Goal: Information Seeking & Learning: Learn about a topic

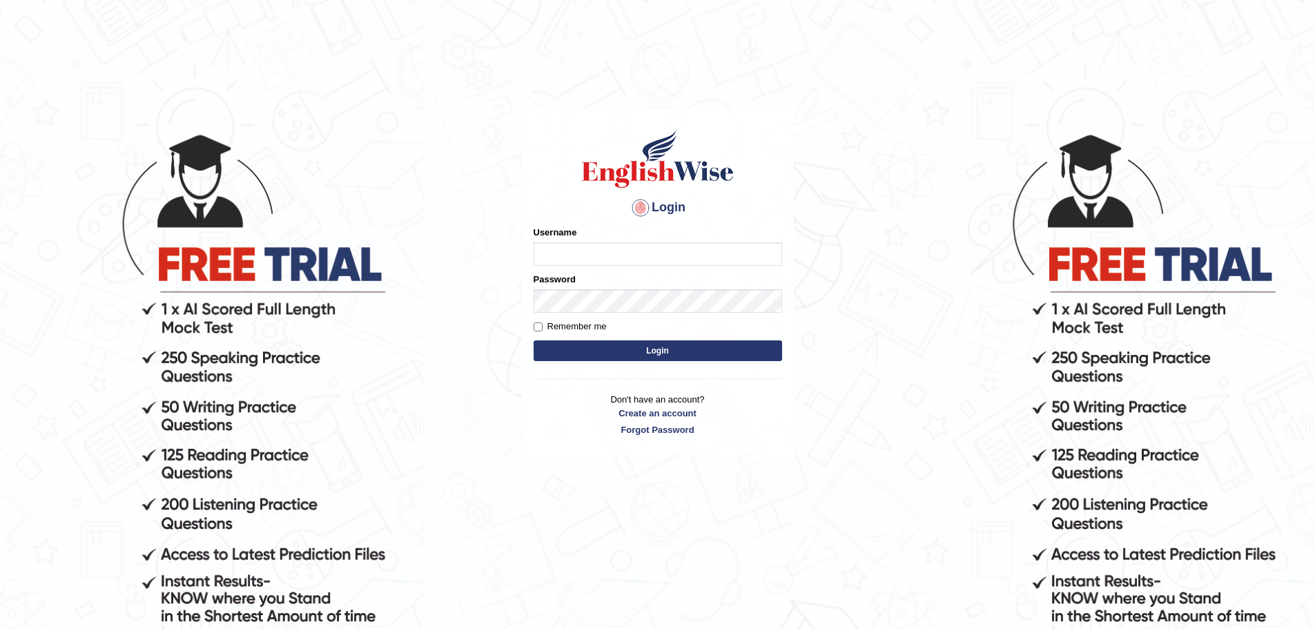
type input "ArvinDurgapersad123"
click at [538, 327] on input "Remember me" at bounding box center [537, 326] width 9 height 9
checkbox input "true"
click at [656, 359] on button "Login" at bounding box center [657, 350] width 248 height 21
click at [654, 350] on button "Login" at bounding box center [657, 350] width 248 height 21
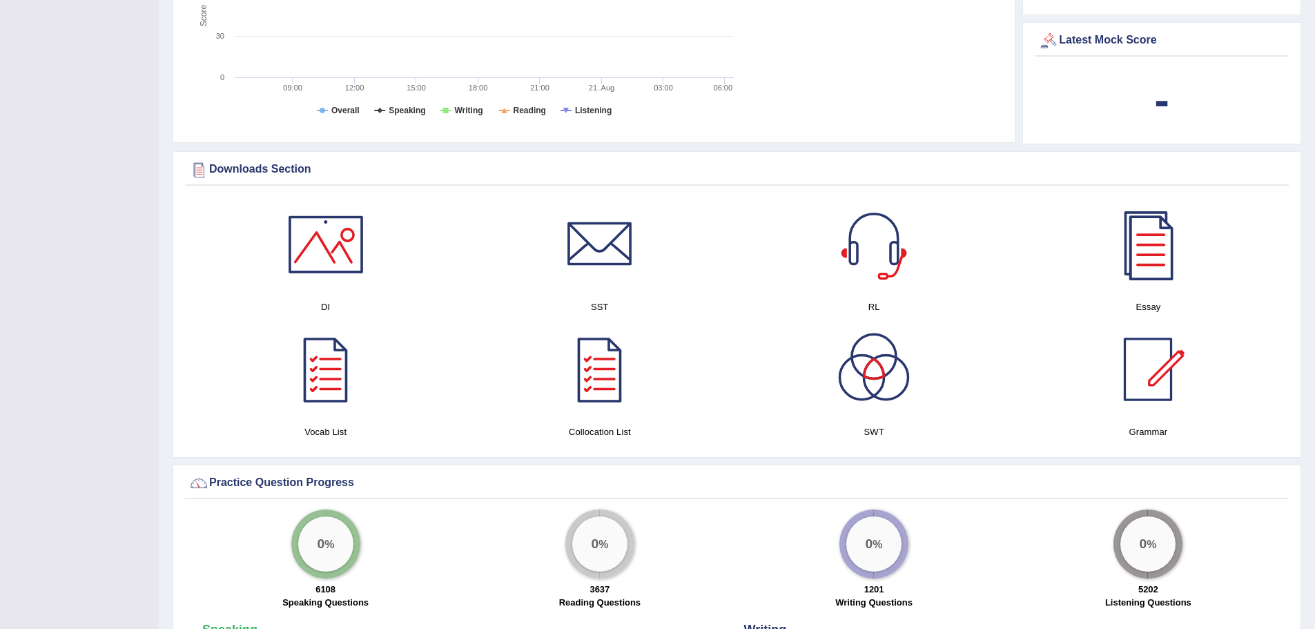
scroll to position [897, 0]
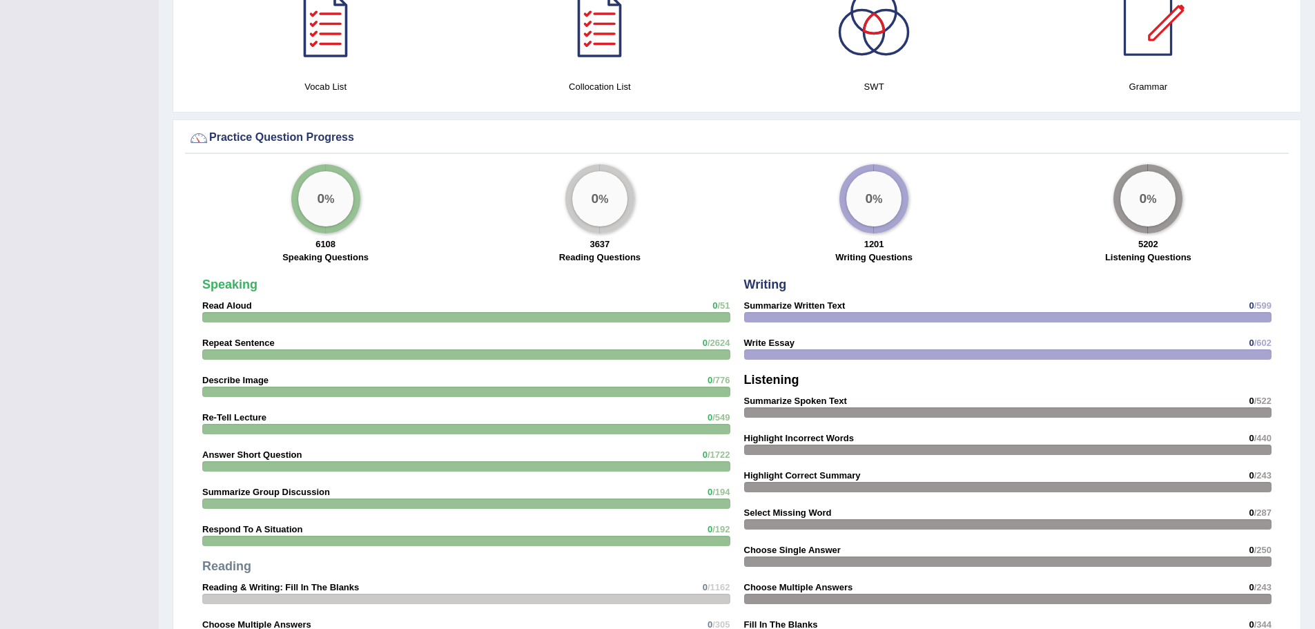
click at [323, 428] on div at bounding box center [466, 429] width 528 height 10
click at [239, 412] on strong "Re-Tell Lecture" at bounding box center [234, 417] width 64 height 10
click at [232, 418] on strong "Re-Tell Lecture" at bounding box center [234, 417] width 64 height 10
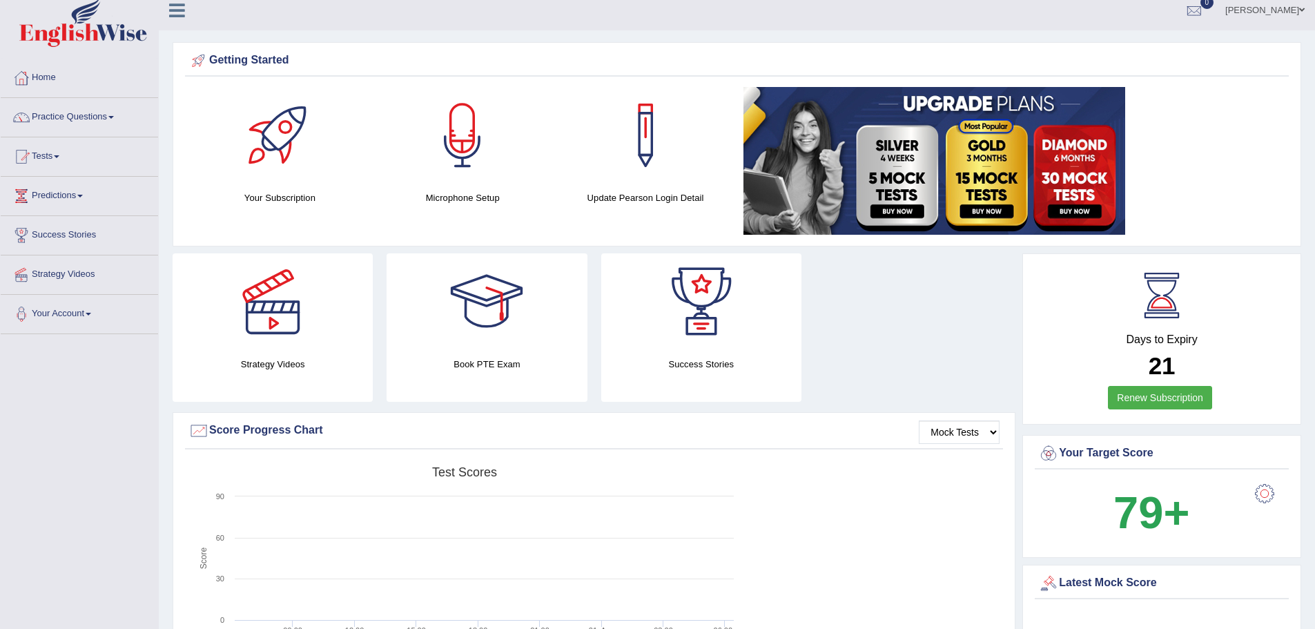
scroll to position [0, 0]
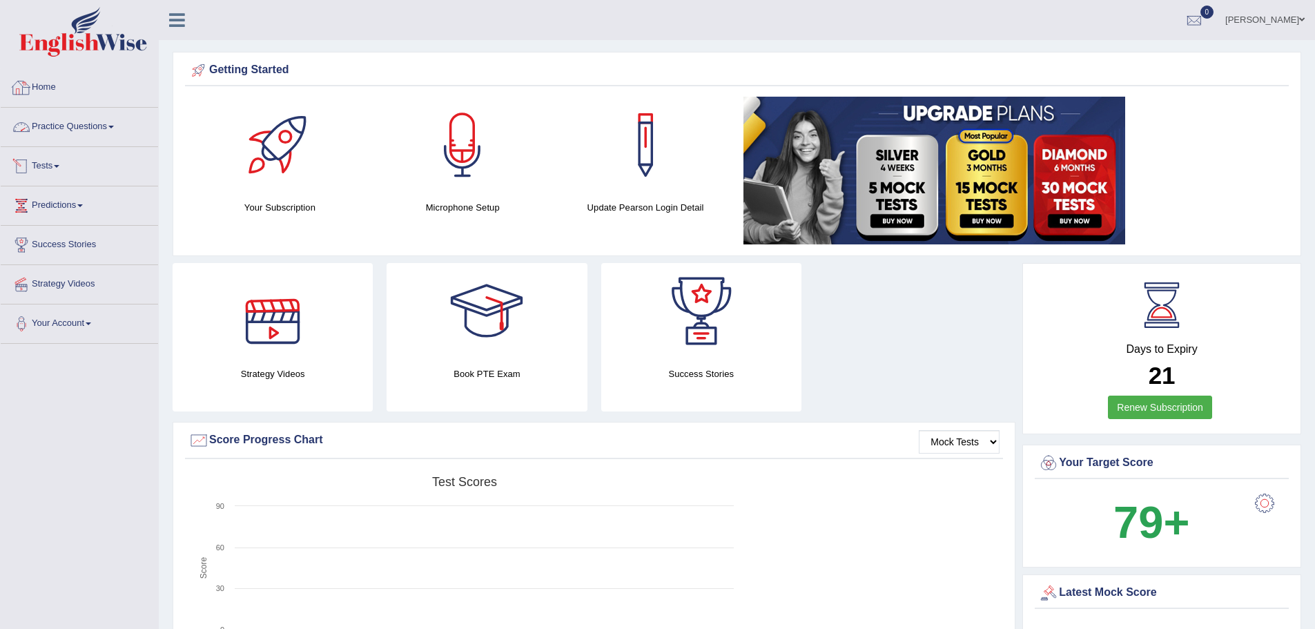
click at [115, 128] on link "Practice Questions" at bounding box center [79, 125] width 157 height 35
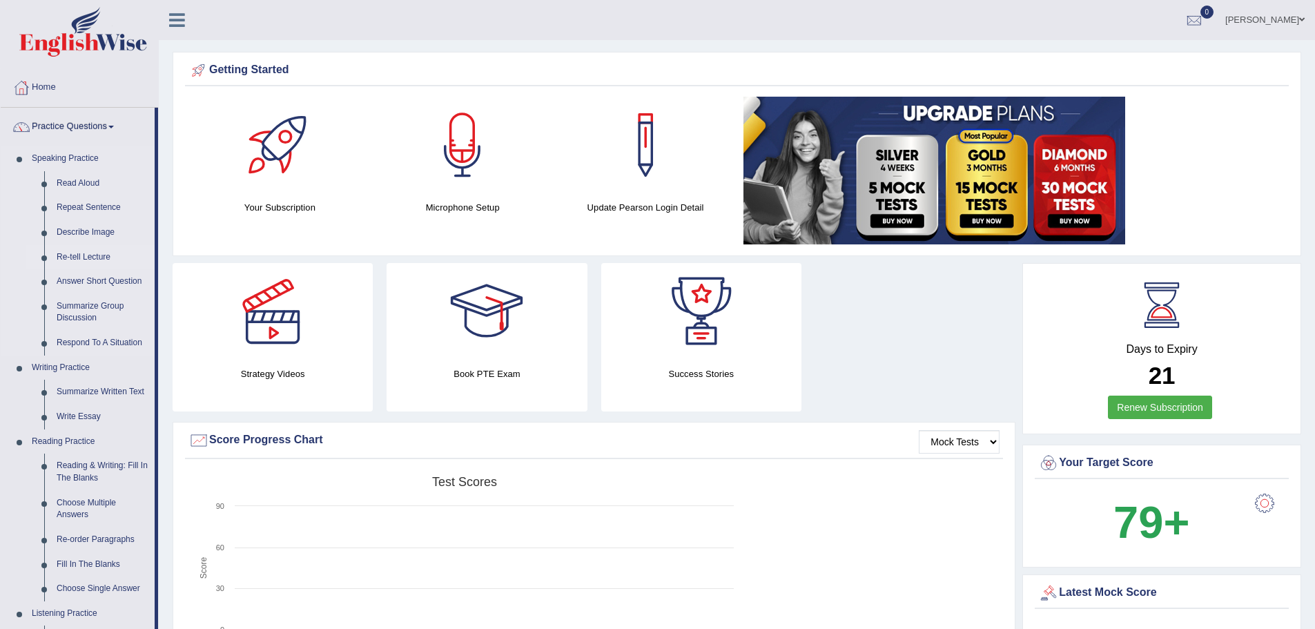
click at [95, 255] on link "Re-tell Lecture" at bounding box center [102, 257] width 104 height 25
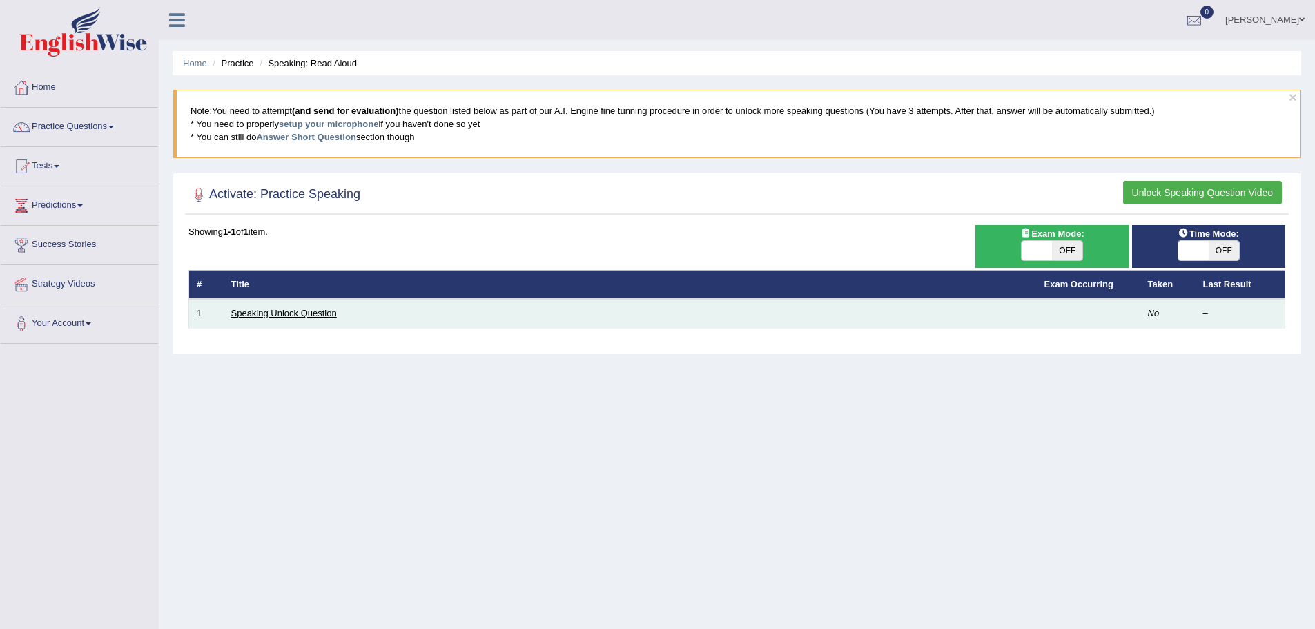
click at [269, 312] on link "Speaking Unlock Question" at bounding box center [284, 313] width 106 height 10
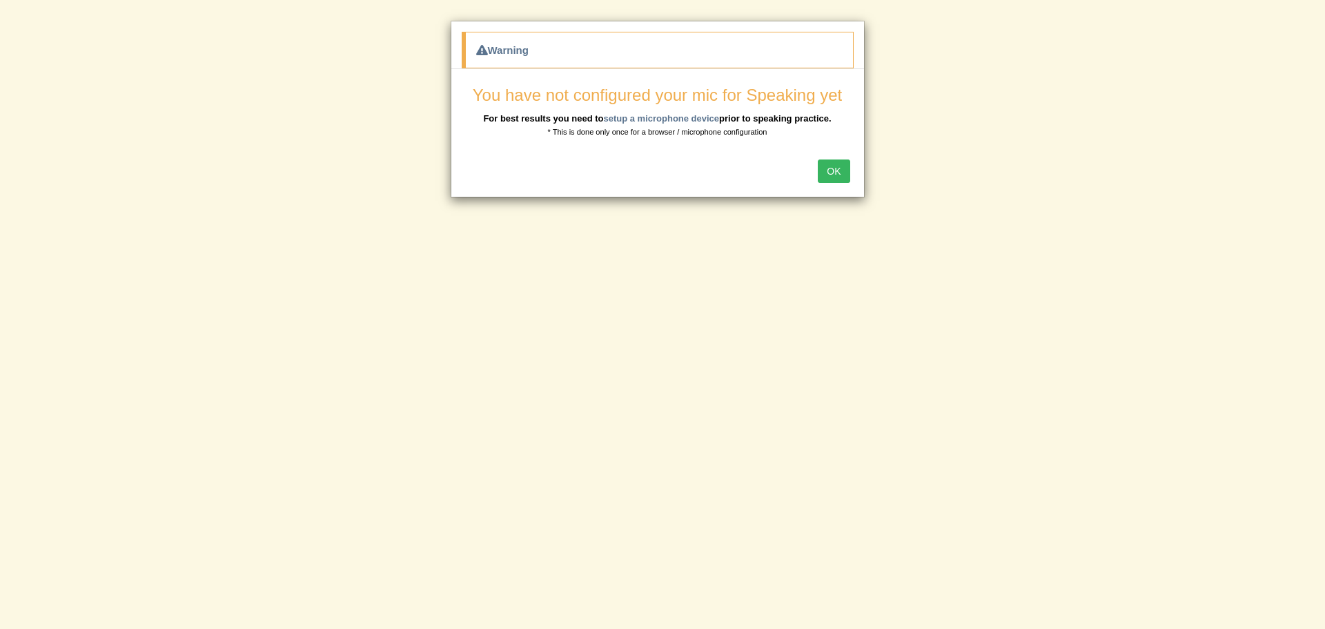
click at [734, 390] on div "Warning You have not configured your mic for Speaking yet For best results you …" at bounding box center [662, 314] width 1325 height 629
click at [987, 185] on div "Warning You have not configured your mic for Speaking yet For best results you …" at bounding box center [662, 314] width 1325 height 629
click at [525, 229] on div "Warning You have not configured your mic for Speaking yet For best results you …" at bounding box center [662, 314] width 1325 height 629
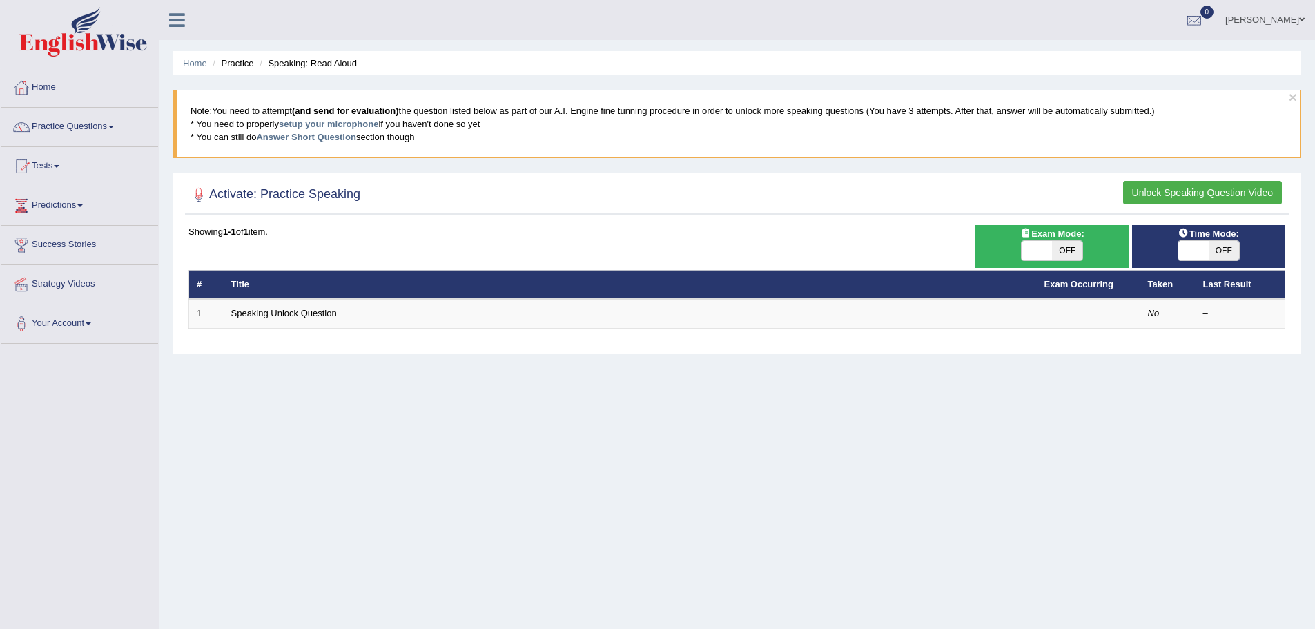
click at [65, 159] on link "Tests" at bounding box center [79, 164] width 157 height 35
click at [65, 161] on link "Tests" at bounding box center [78, 164] width 154 height 35
click at [114, 124] on link "Practice Questions" at bounding box center [79, 125] width 157 height 35
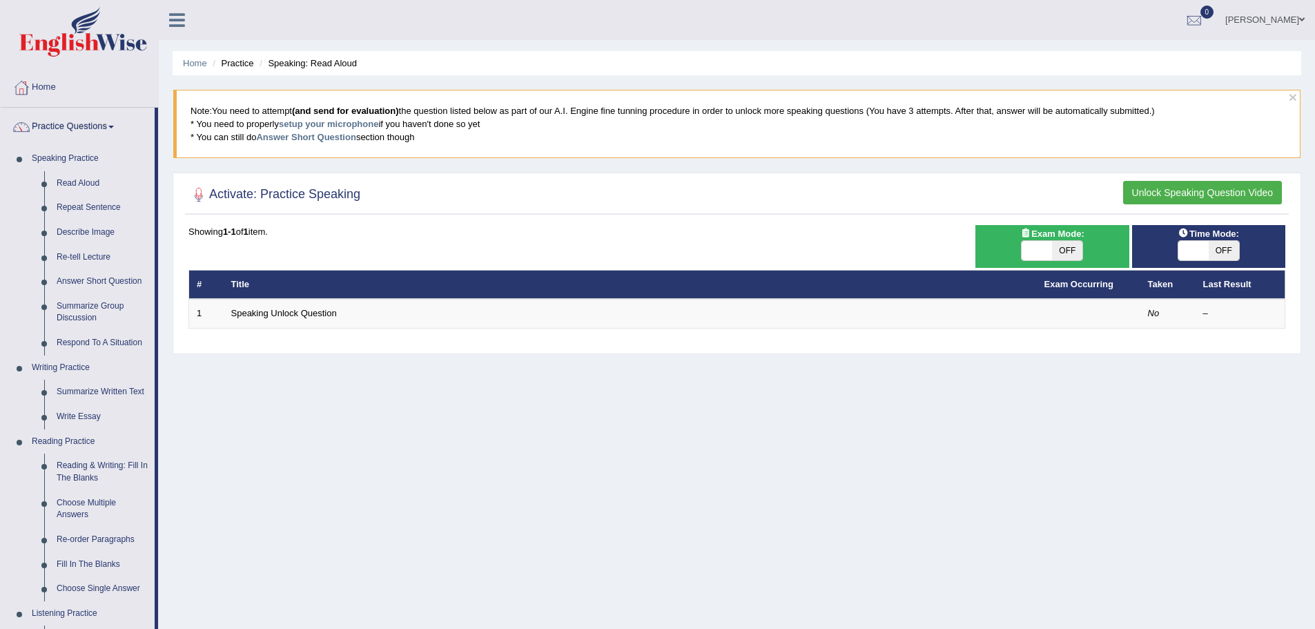
click at [186, 22] on link at bounding box center [177, 18] width 37 height 21
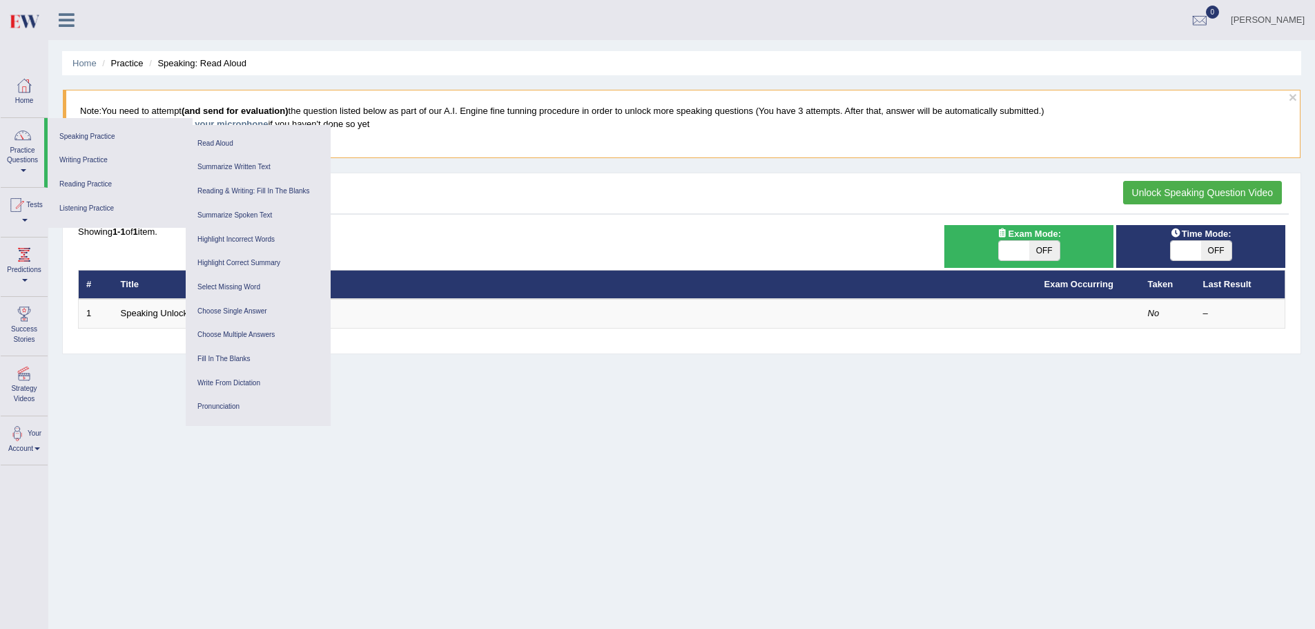
click at [70, 17] on icon at bounding box center [67, 20] width 16 height 18
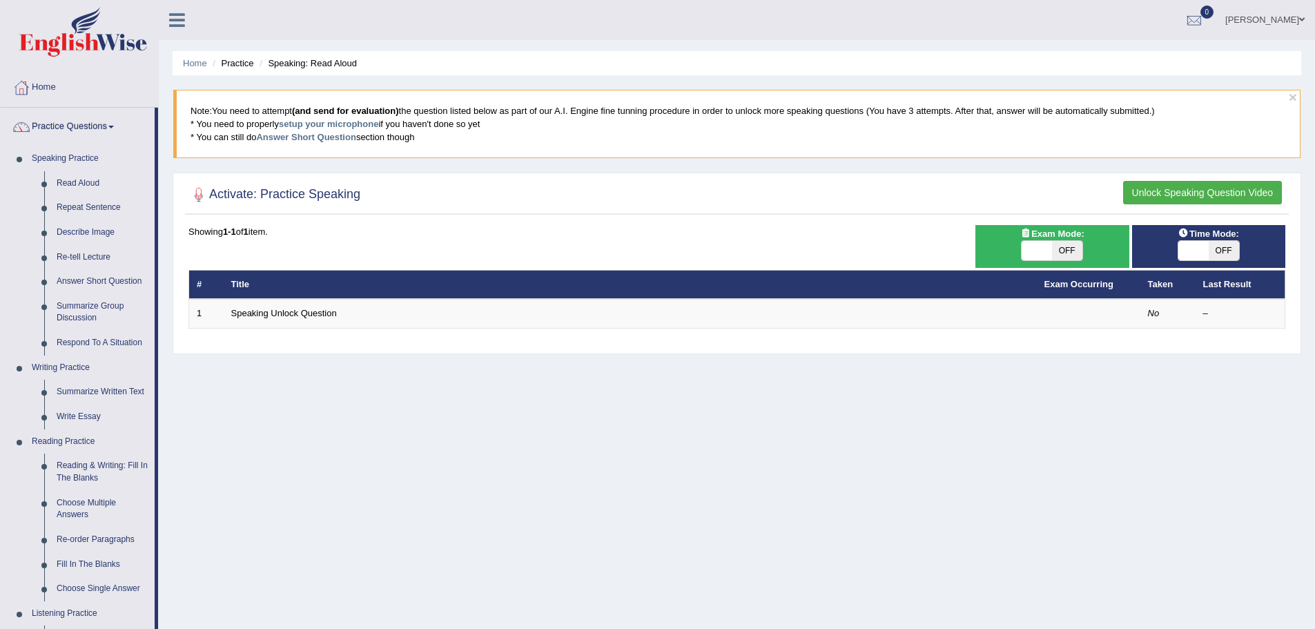
click at [70, 17] on img at bounding box center [83, 32] width 128 height 50
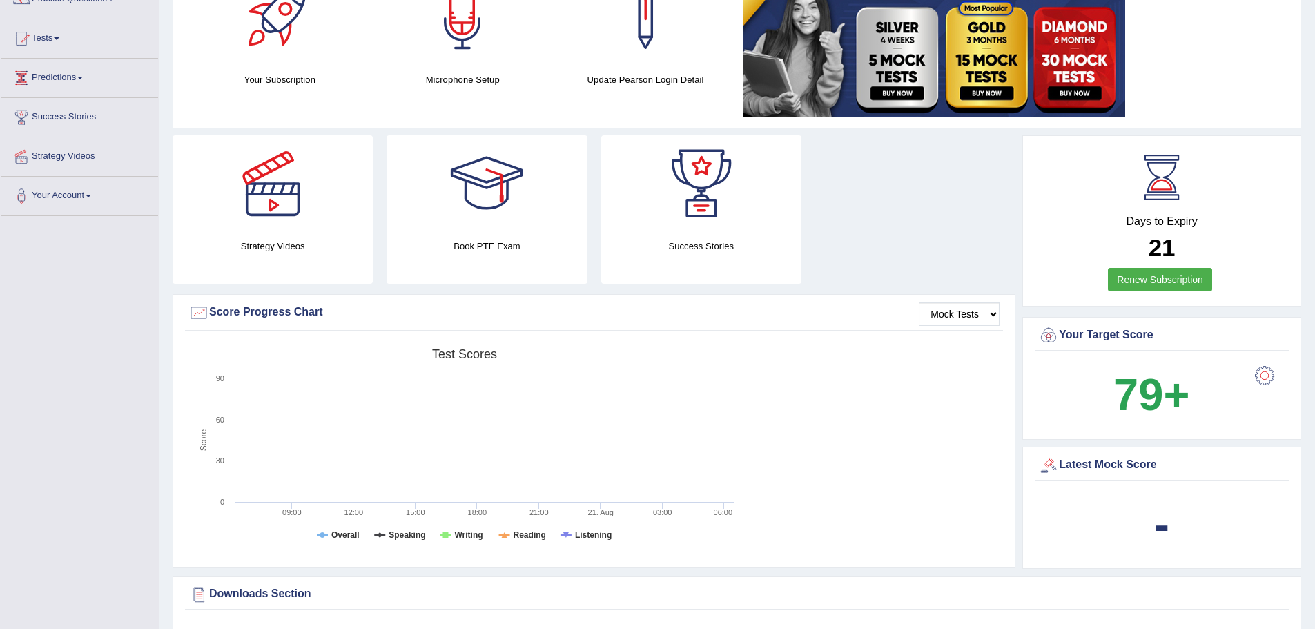
scroll to position [138, 0]
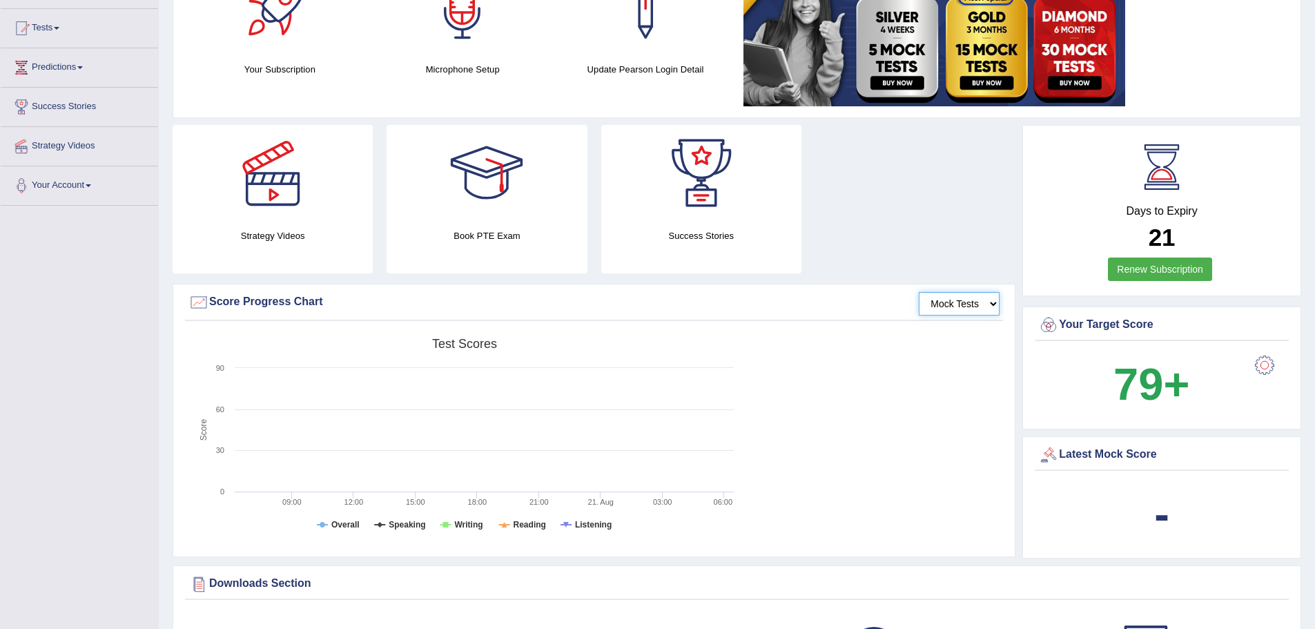
click at [994, 302] on select "Mock Tests" at bounding box center [959, 303] width 81 height 23
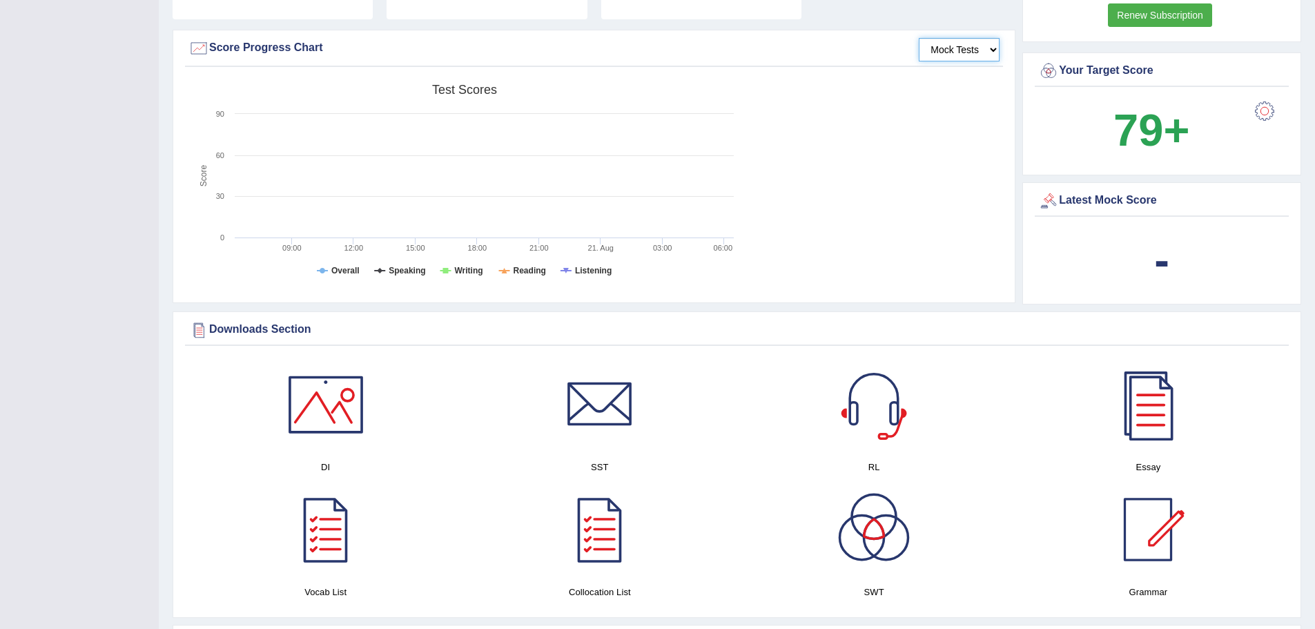
scroll to position [414, 0]
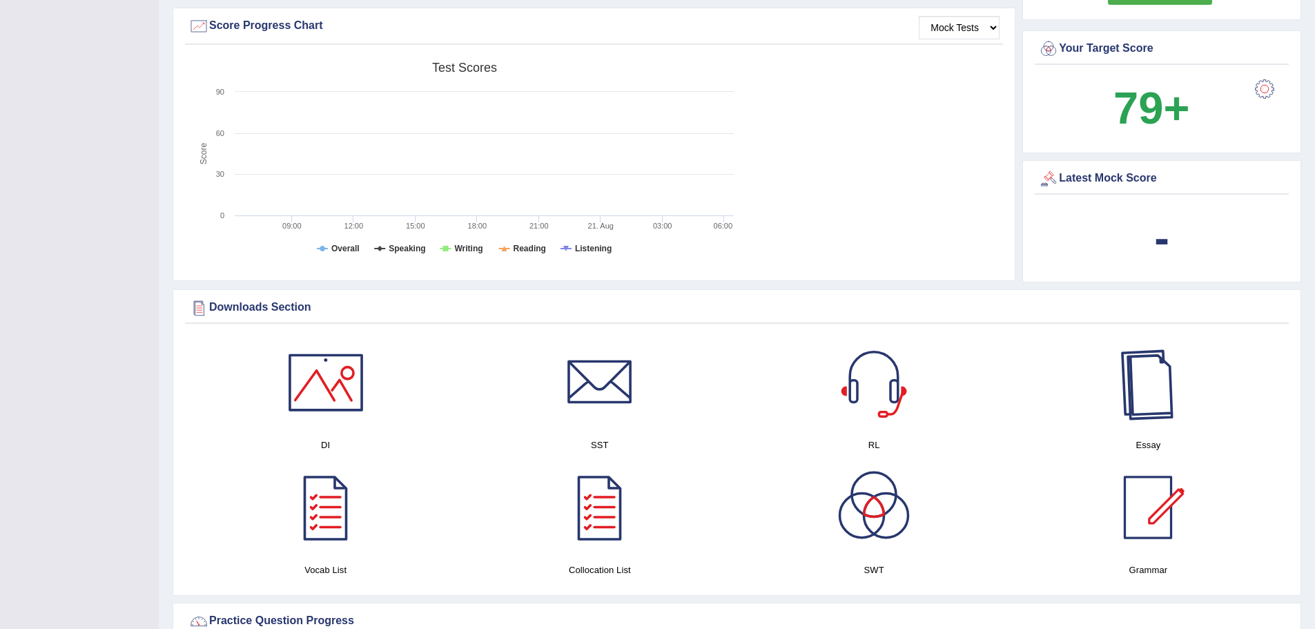
click at [1149, 397] on div at bounding box center [1147, 382] width 97 height 97
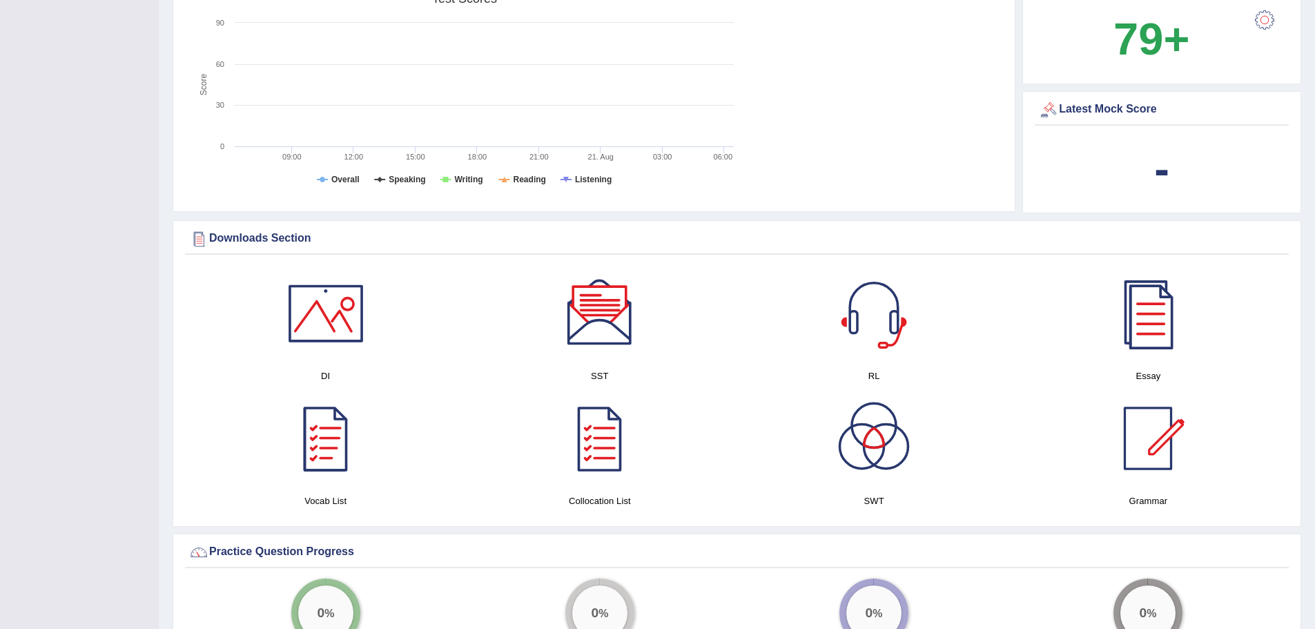
click at [337, 443] on div at bounding box center [325, 438] width 97 height 97
click at [598, 466] on div at bounding box center [599, 438] width 97 height 97
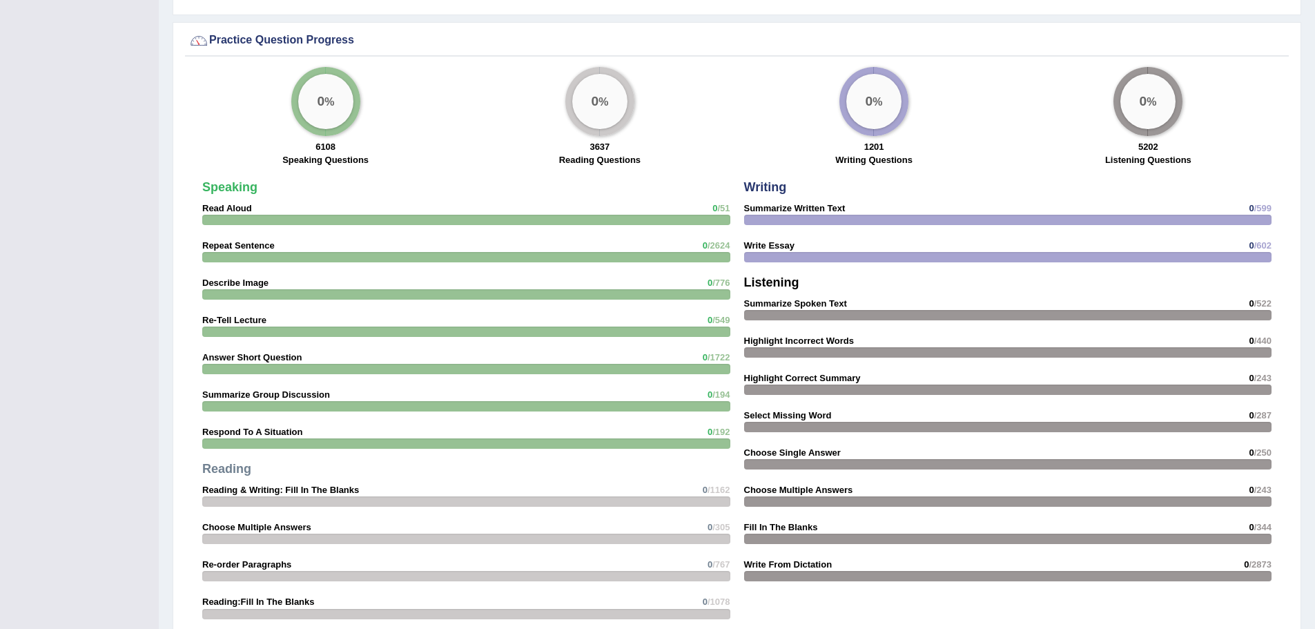
scroll to position [993, 0]
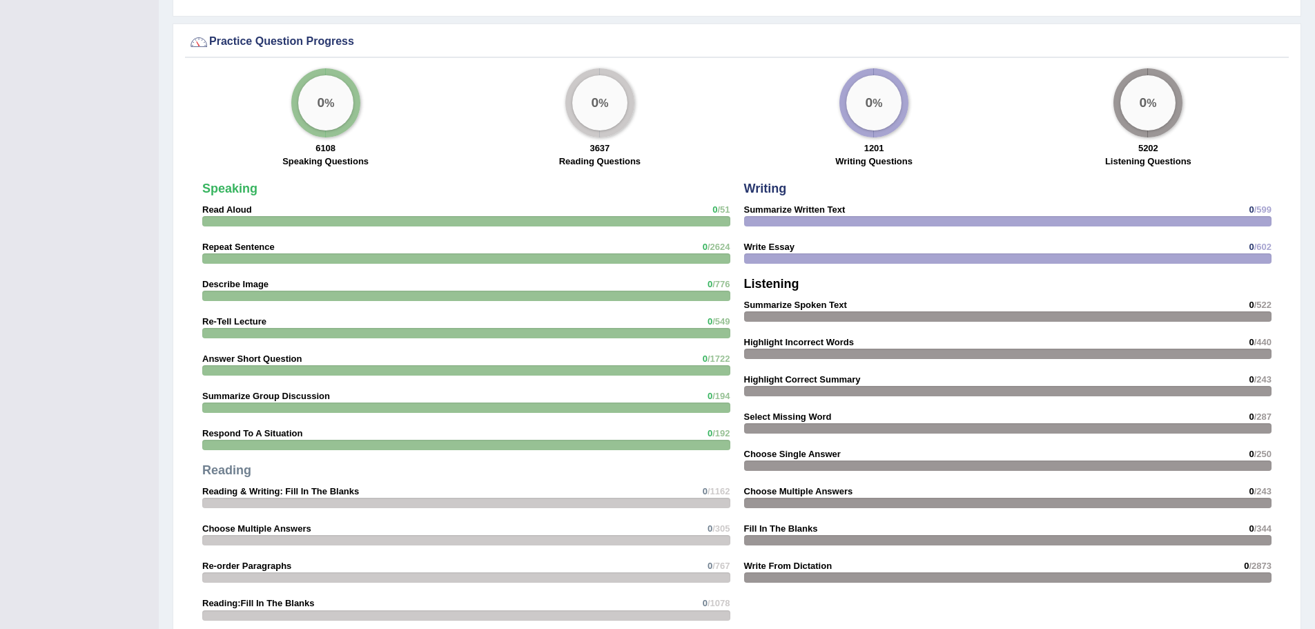
click at [230, 207] on strong "Read Aloud" at bounding box center [227, 209] width 50 height 10
click at [813, 224] on div at bounding box center [1008, 221] width 528 height 10
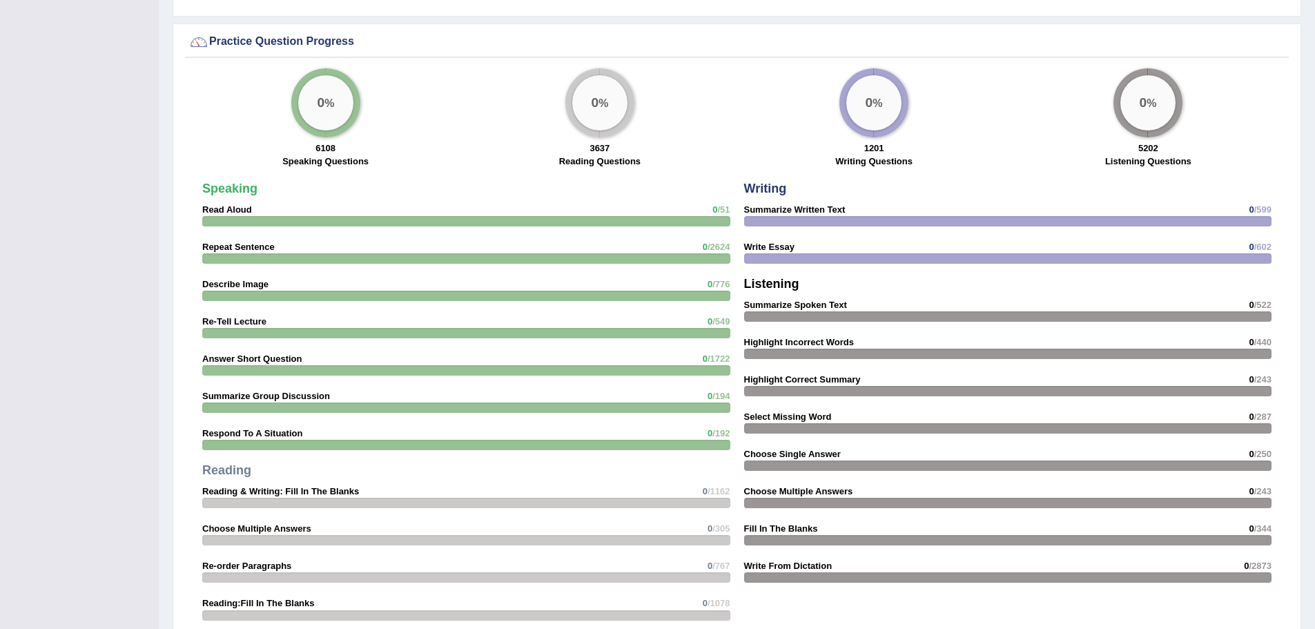
click at [800, 264] on div "Writing Summarize Written Text 0 /599 Write Essay 0 /602 Listening Summarize Sp…" at bounding box center [1008, 386] width 542 height 422
click at [317, 104] on big "0" at bounding box center [321, 102] width 8 height 15
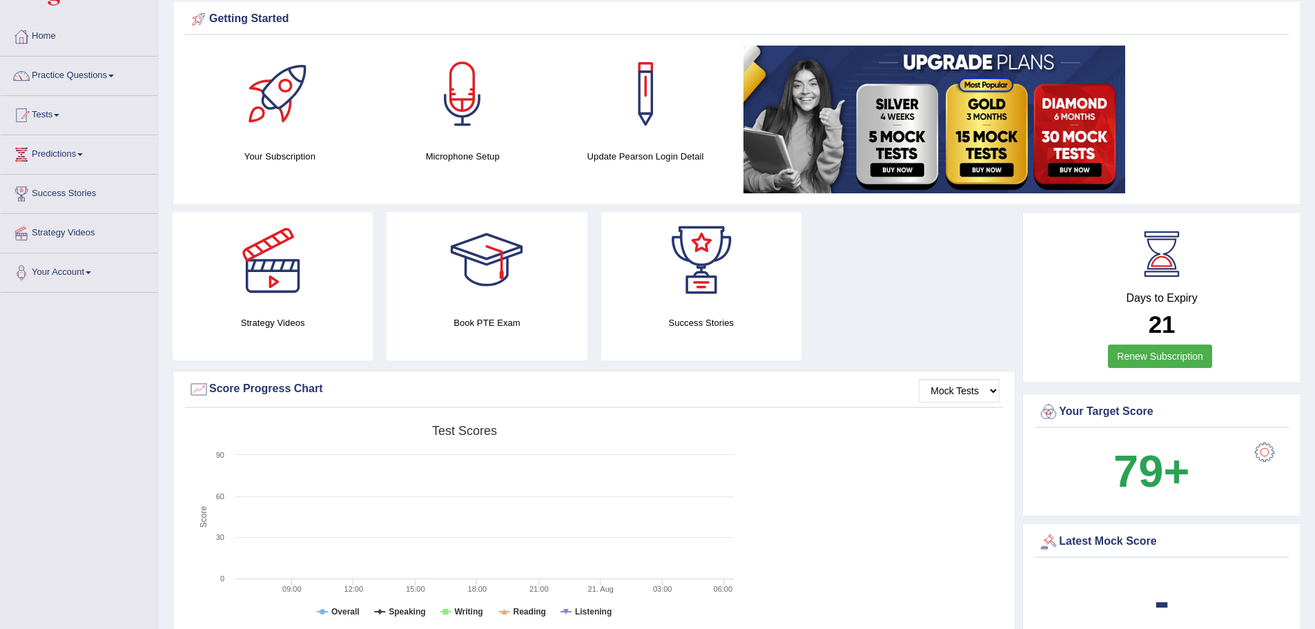
scroll to position [0, 0]
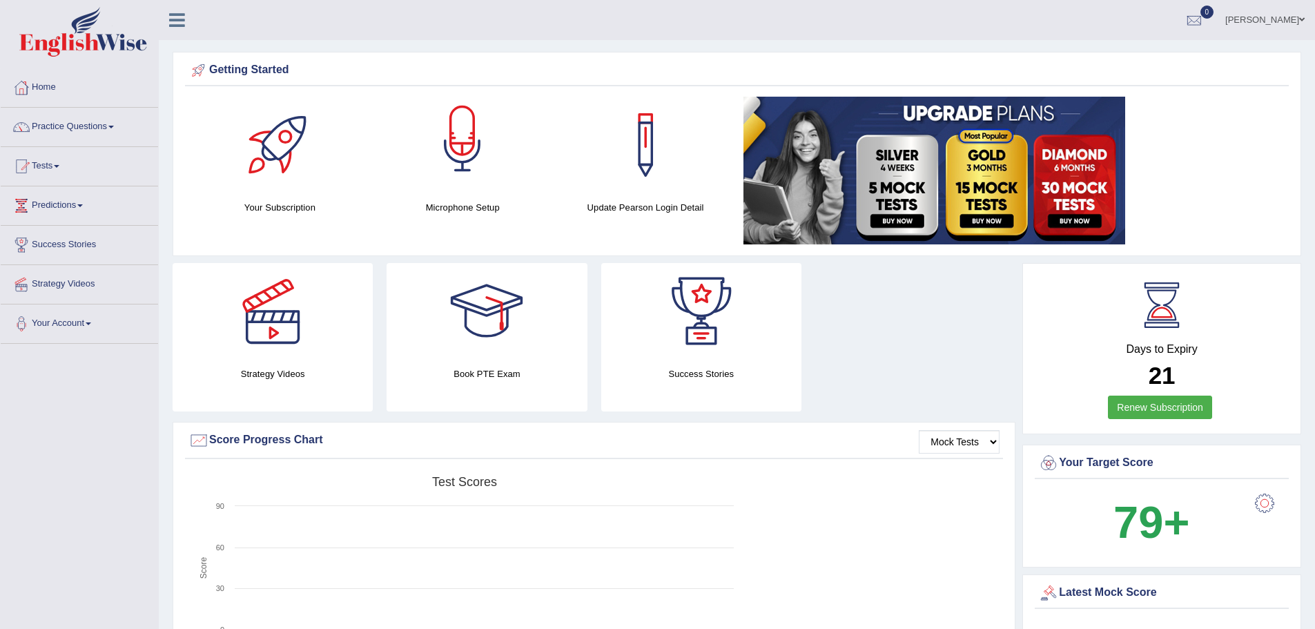
click at [468, 150] on div at bounding box center [462, 145] width 97 height 97
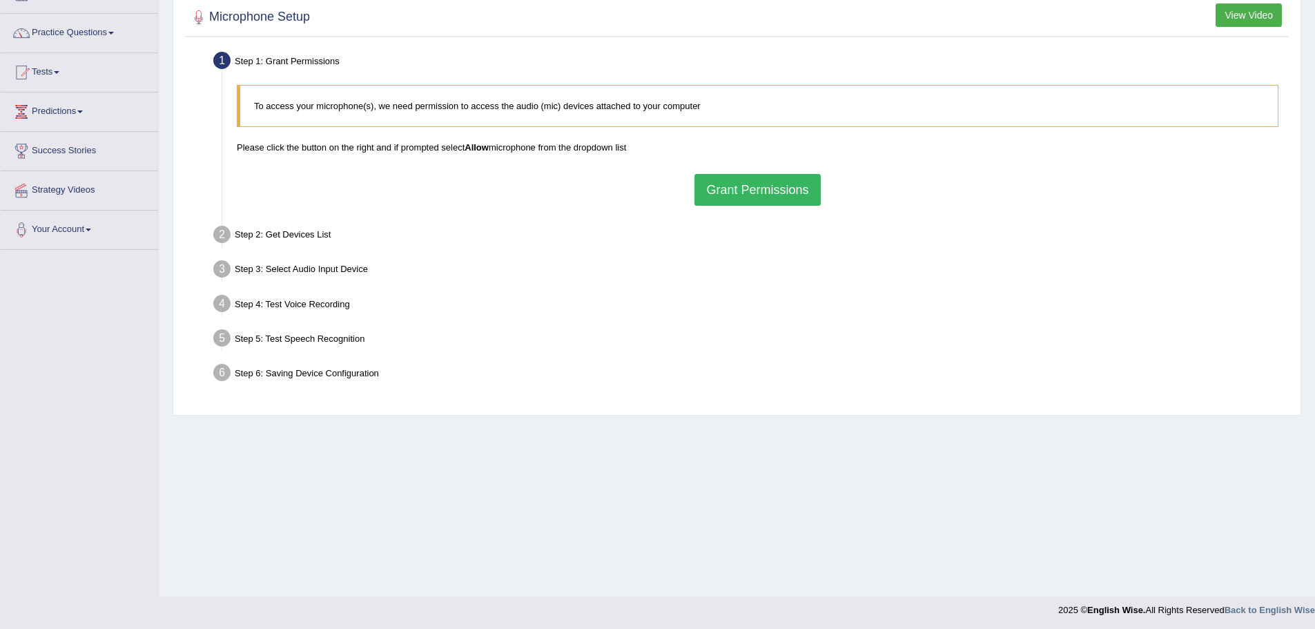
scroll to position [96, 0]
